Goal: Entertainment & Leisure: Browse casually

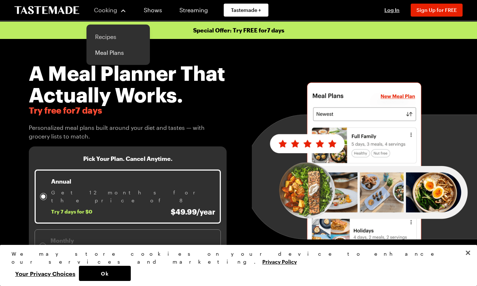
click at [113, 32] on link "Recipes" at bounding box center [118, 37] width 55 height 16
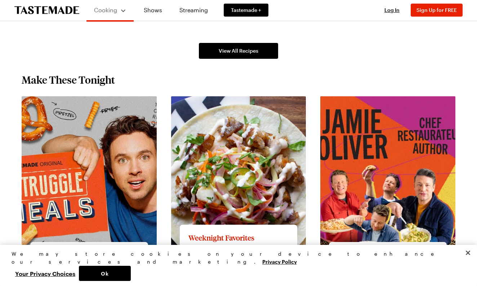
scroll to position [558, 0]
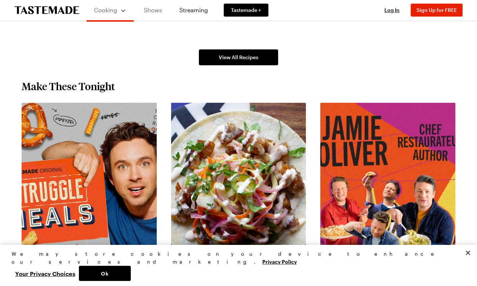
click at [158, 8] on link "Shows" at bounding box center [153, 10] width 33 height 20
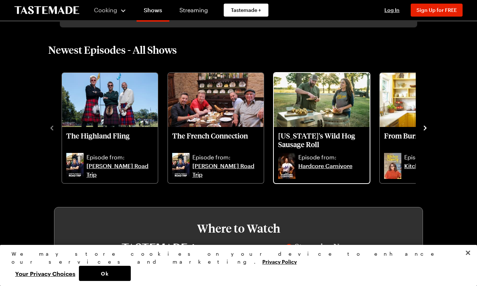
scroll to position [189, 0]
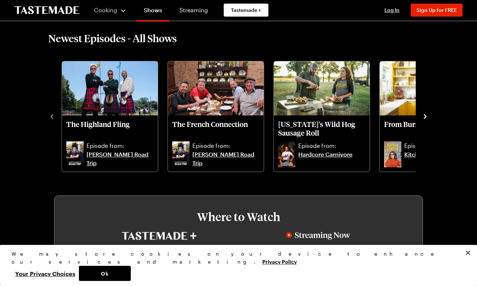
click at [425, 120] on div "The Highland Fling Episode from: [PERSON_NAME] Road Trip The French Connection …" at bounding box center [238, 115] width 381 height 113
click at [425, 115] on icon "navigate to next item" at bounding box center [425, 116] width 3 height 5
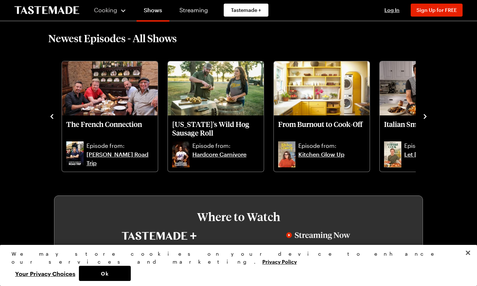
click at [425, 115] on icon "navigate to next item" at bounding box center [425, 116] width 3 height 5
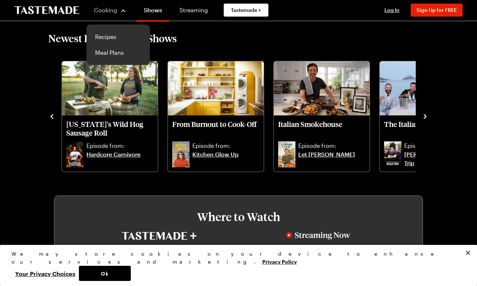
click at [115, 14] on div "Cooking" at bounding box center [110, 10] width 33 height 9
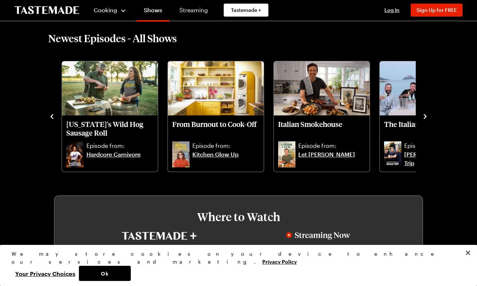
click at [115, 14] on div "Cooking" at bounding box center [110, 10] width 33 height 9
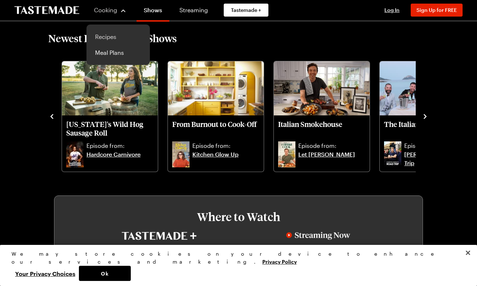
click at [115, 36] on link "Recipes" at bounding box center [118, 37] width 55 height 16
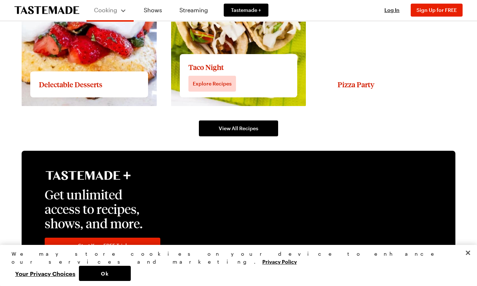
scroll to position [1125, 0]
